Goal: Transaction & Acquisition: Obtain resource

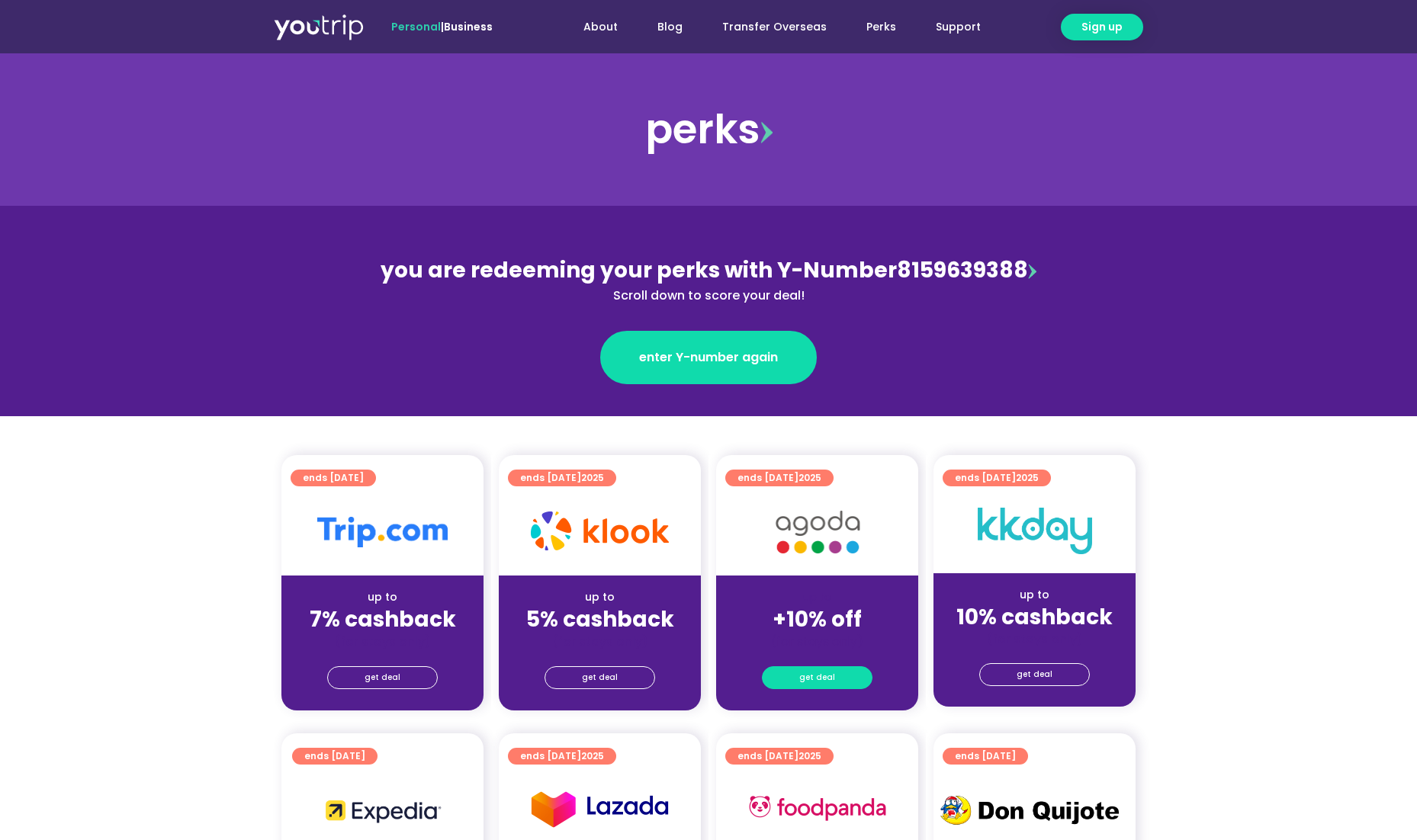
click at [810, 673] on span "get deal" at bounding box center [817, 678] width 36 height 22
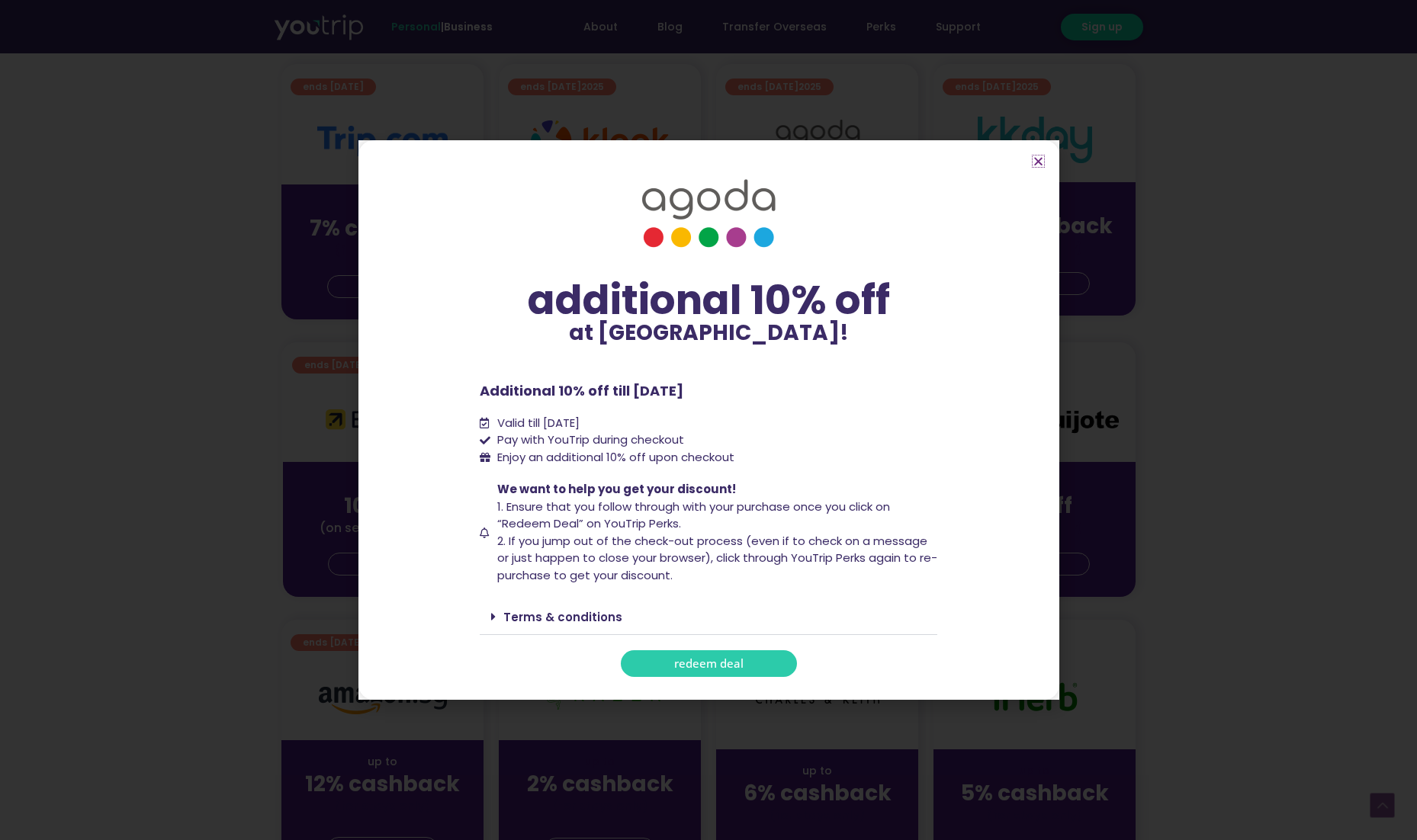
scroll to position [429, 0]
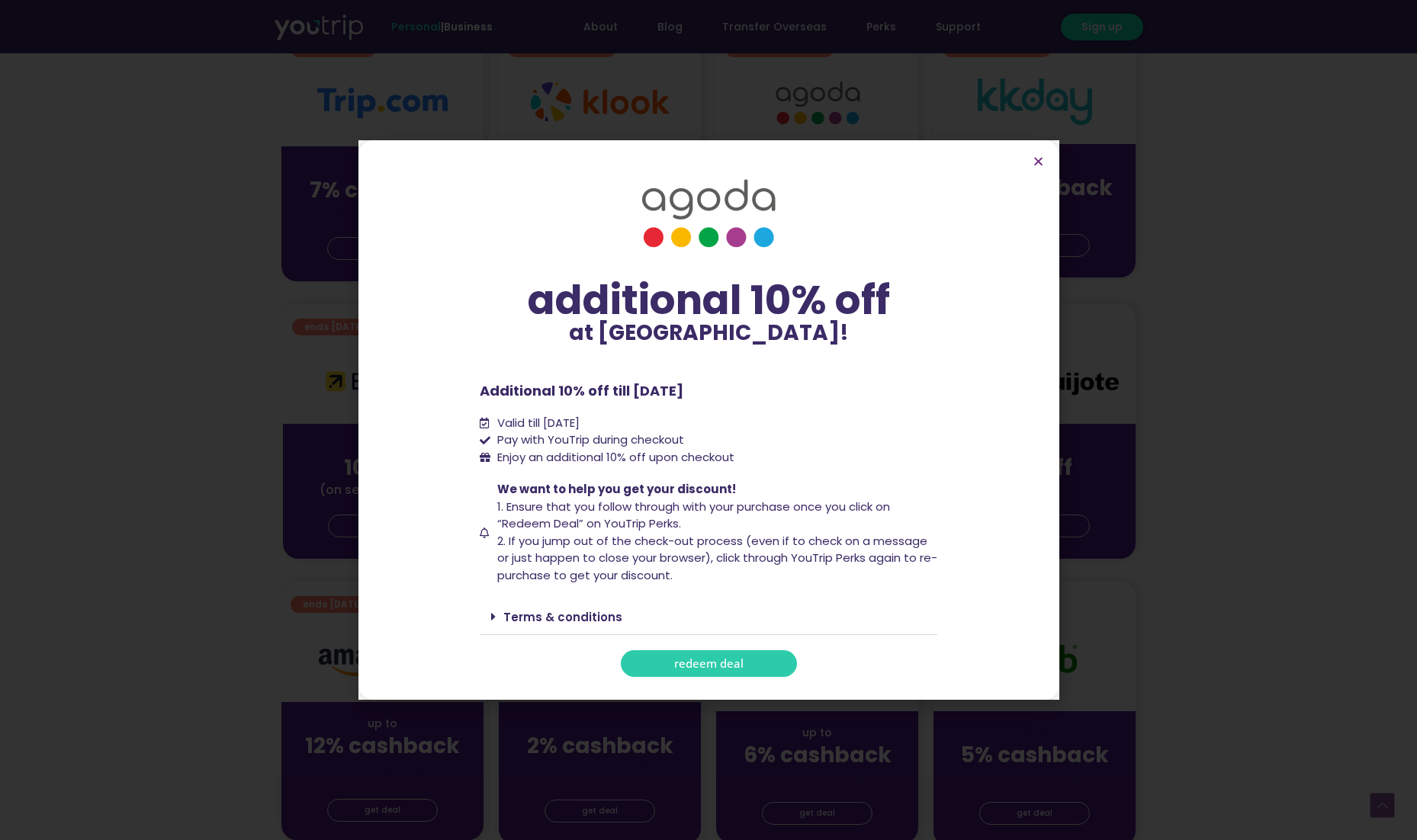
click at [675, 659] on span "redeem deal" at bounding box center [709, 664] width 69 height 11
click at [582, 613] on link "Terms & conditions" at bounding box center [563, 617] width 119 height 16
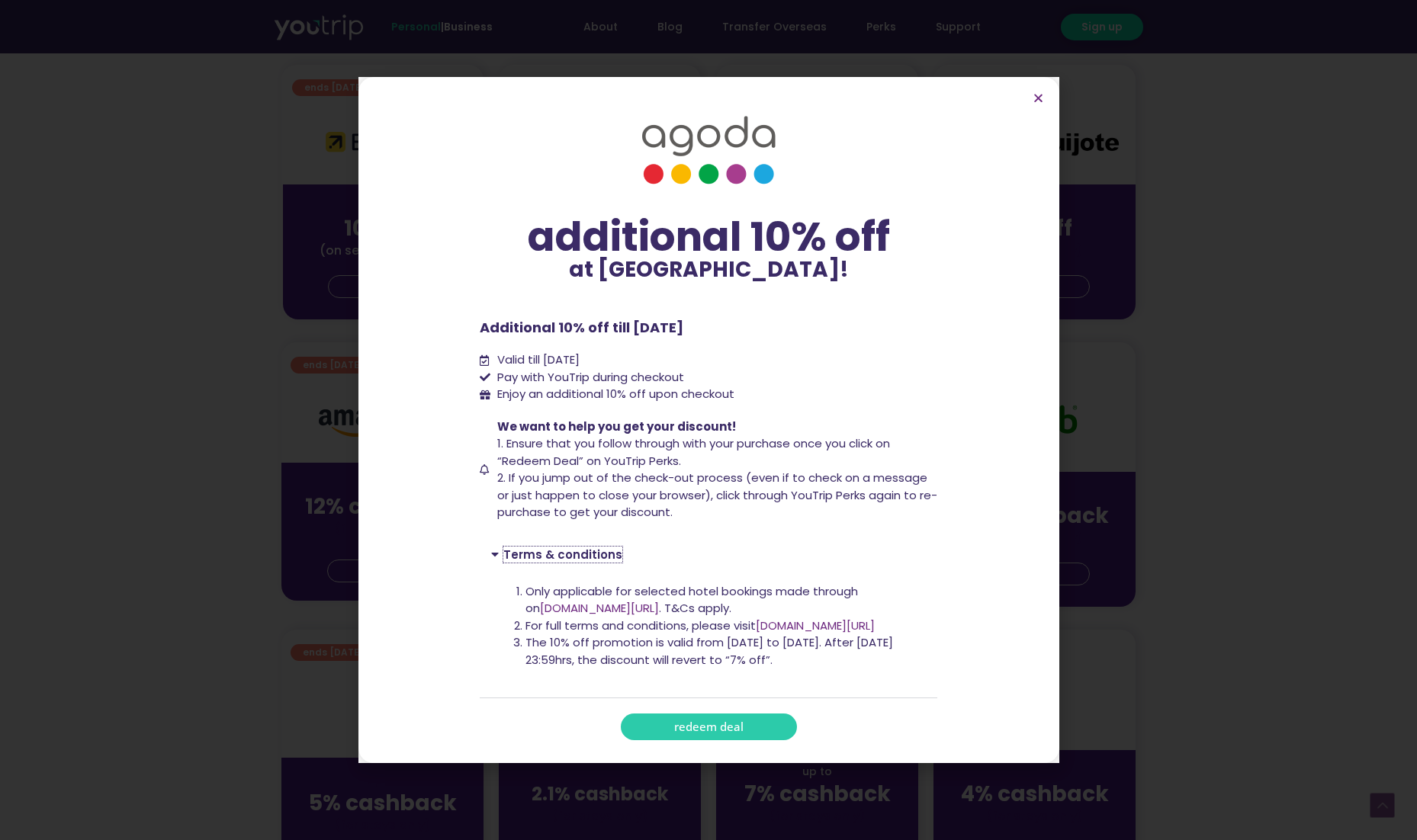
scroll to position [669, 0]
click at [1043, 98] on icon "Close" at bounding box center [1038, 98] width 11 height 11
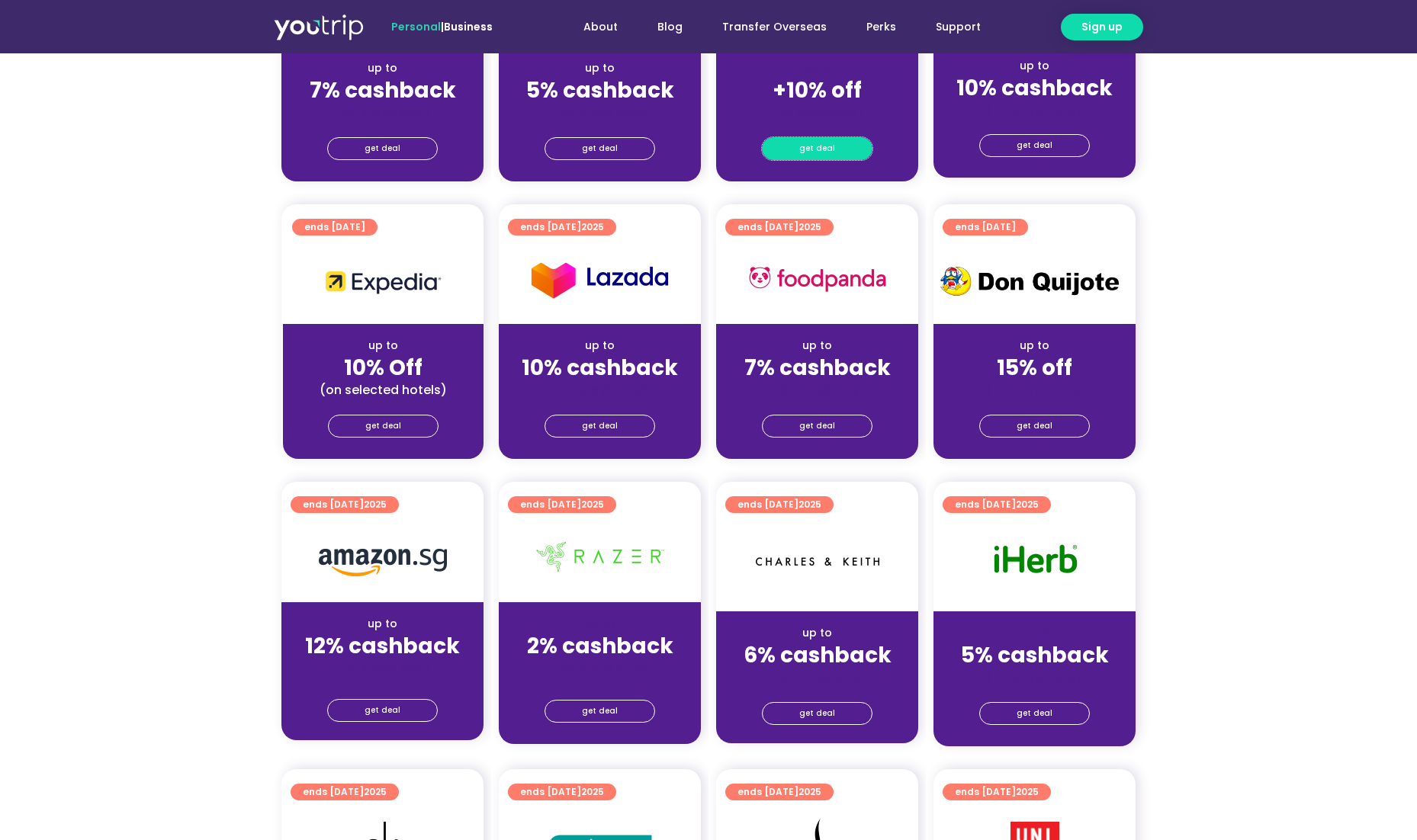
scroll to position [176, 0]
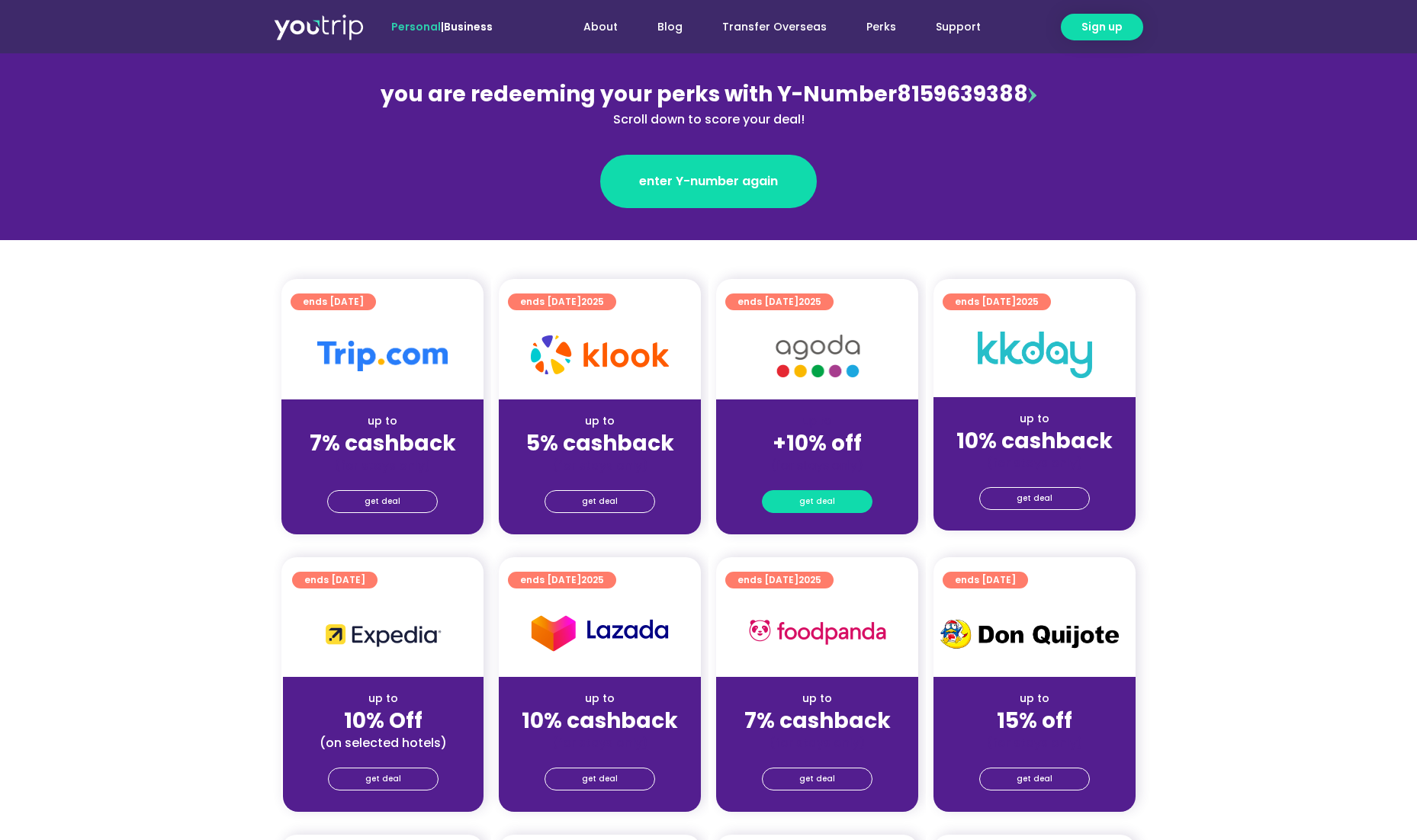
click at [834, 498] on link "get deal" at bounding box center [817, 502] width 111 height 22
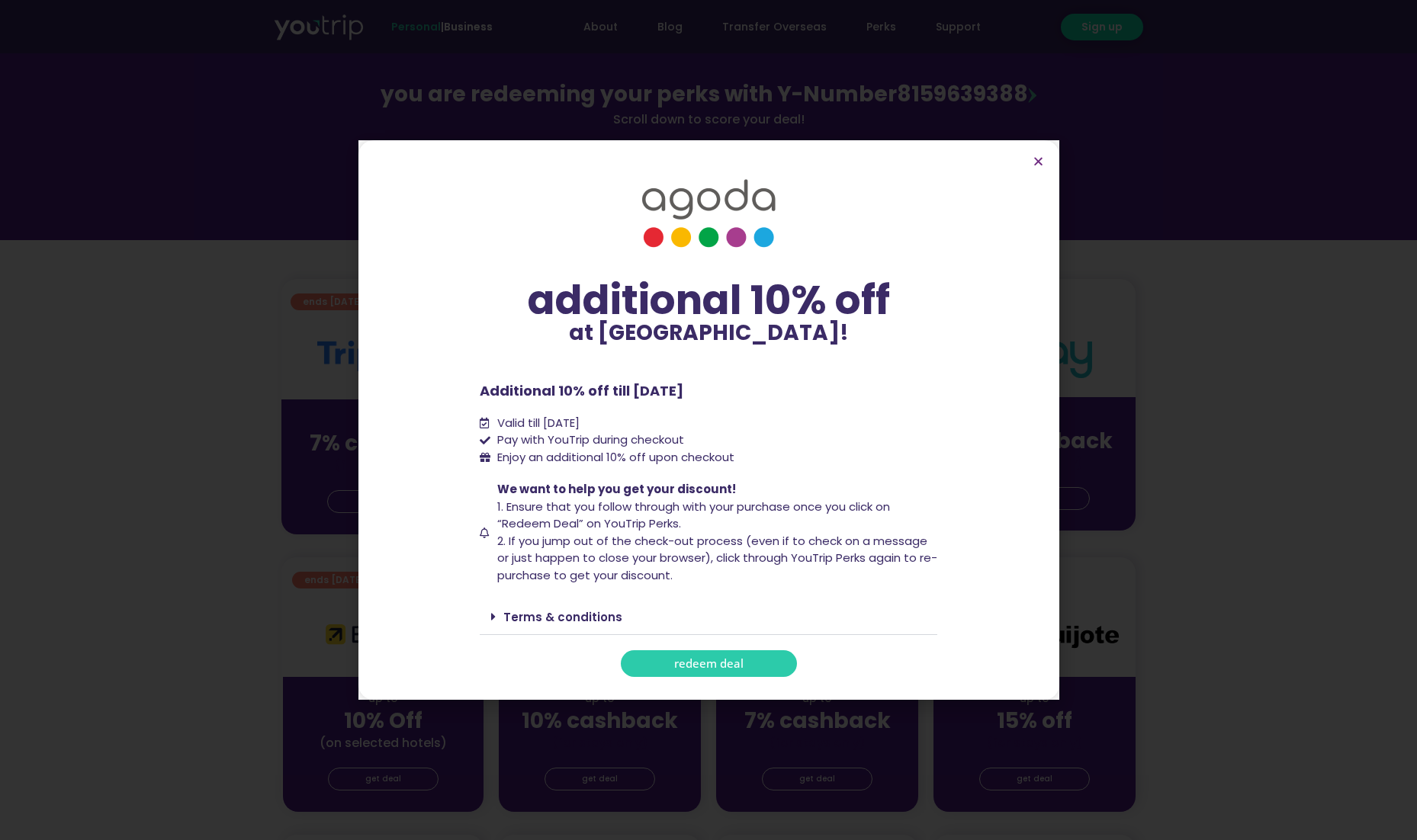
click at [687, 665] on span "redeem deal" at bounding box center [709, 664] width 69 height 11
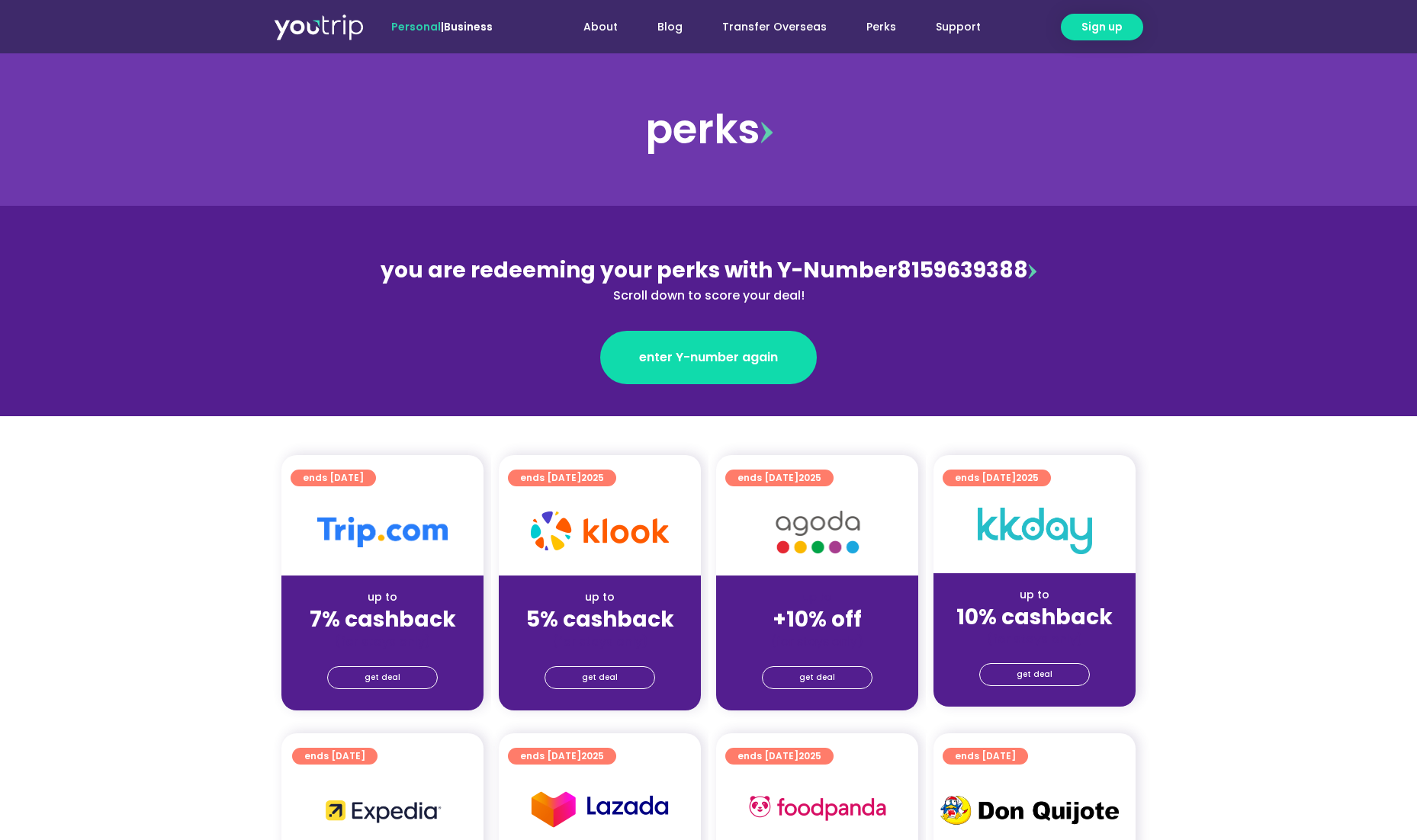
click at [798, 692] on div "get deal" at bounding box center [817, 680] width 202 height 61
click at [807, 681] on span "get deal" at bounding box center [817, 678] width 36 height 22
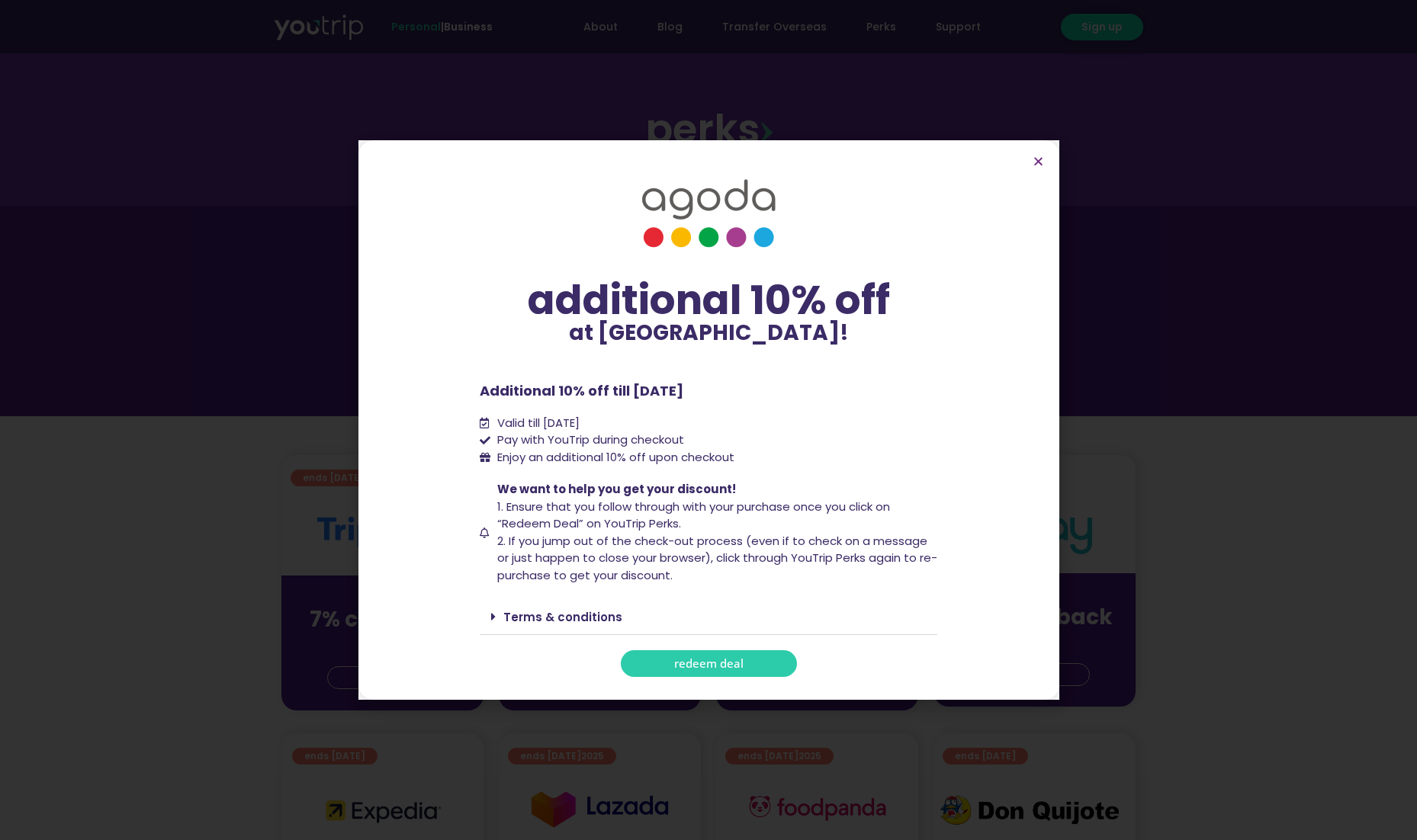
click at [740, 661] on span "redeem deal" at bounding box center [709, 664] width 69 height 11
